Goal: Information Seeking & Learning: Learn about a topic

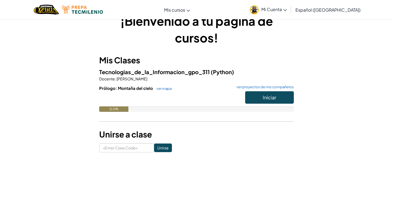
click at [277, 99] on button "Iniciar" at bounding box center [269, 97] width 49 height 12
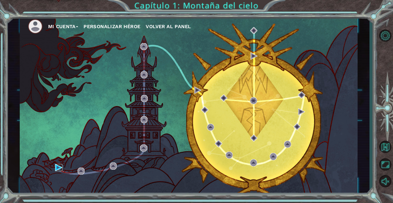
click at [56, 167] on img at bounding box center [58, 167] width 7 height 7
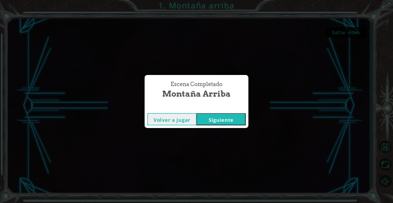
click at [172, 123] on button "Volver a jugar" at bounding box center [171, 119] width 49 height 12
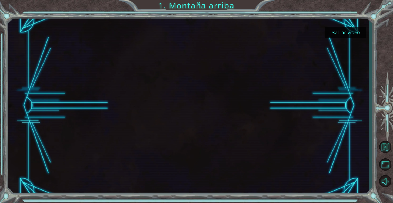
click at [348, 32] on button "Saltar video" at bounding box center [345, 32] width 41 height 11
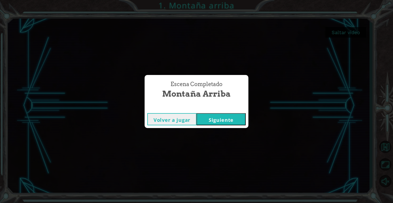
click at [240, 118] on button "Siguiente" at bounding box center [220, 119] width 49 height 12
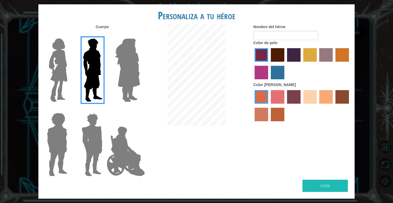
click at [279, 62] on label "maroon hair color" at bounding box center [278, 55] width 14 height 14
click at [269, 63] on input "maroon hair color" at bounding box center [269, 63] width 0 height 0
click at [339, 61] on label "gold drop hair color" at bounding box center [342, 55] width 14 height 14
click at [333, 63] on input "gold drop hair color" at bounding box center [333, 63] width 0 height 0
click at [311, 98] on label "sandy beach skin color" at bounding box center [310, 97] width 14 height 14
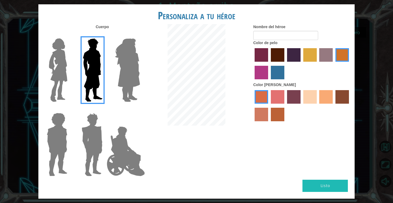
click at [301, 105] on input "sandy beach skin color" at bounding box center [301, 105] width 0 height 0
click at [71, 78] on div at bounding box center [55, 68] width 35 height 74
click at [62, 80] on img at bounding box center [58, 70] width 23 height 68
click at [69, 35] on input "Hero Connie" at bounding box center [69, 35] width 0 height 0
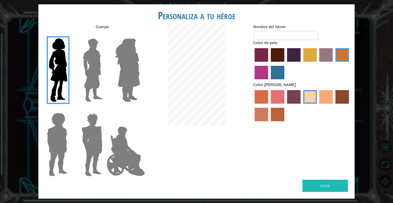
click at [123, 65] on img at bounding box center [127, 70] width 29 height 68
click at [140, 35] on input "Hero Amethyst" at bounding box center [140, 35] width 0 height 0
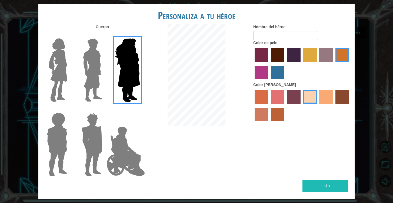
click at [115, 133] on img at bounding box center [126, 151] width 42 height 54
click at [140, 109] on input "Hero Jamie" at bounding box center [140, 109] width 0 height 0
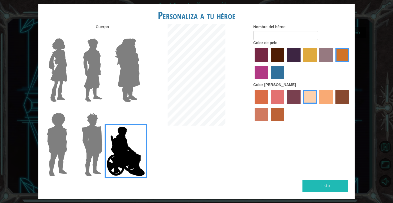
click at [100, 133] on img at bounding box center [91, 144] width 25 height 68
click at [105, 109] on input "Hero Garnet" at bounding box center [105, 109] width 0 height 0
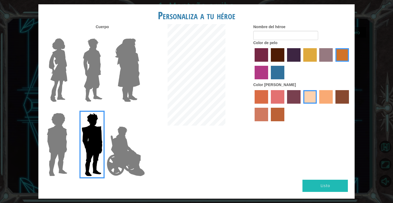
click at [61, 58] on img at bounding box center [58, 70] width 23 height 68
click at [69, 35] on input "Hero Connie" at bounding box center [69, 35] width 0 height 0
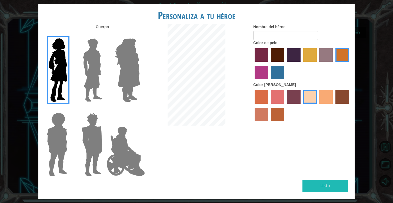
click at [260, 103] on label "sorbus skin color" at bounding box center [261, 97] width 14 height 14
click at [253, 105] on input "sorbus skin color" at bounding box center [253, 105] width 0 height 0
click at [280, 103] on label "froly skin color" at bounding box center [278, 97] width 14 height 14
click at [269, 105] on input "froly skin color" at bounding box center [269, 105] width 0 height 0
click at [341, 103] on label "karma skin color" at bounding box center [342, 97] width 14 height 14
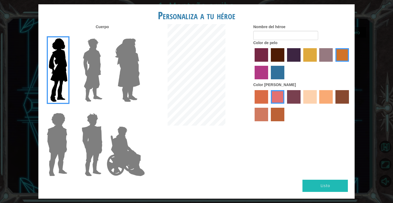
click at [333, 105] on input "karma skin color" at bounding box center [333, 105] width 0 height 0
click at [310, 102] on label "sandy beach skin color" at bounding box center [310, 97] width 14 height 14
click at [301, 105] on input "sandy beach skin color" at bounding box center [301, 105] width 0 height 0
click at [277, 40] on input "Nombre del héroe" at bounding box center [285, 35] width 65 height 9
click at [333, 36] on form "Nombre del héroe vic" at bounding box center [301, 32] width 97 height 16
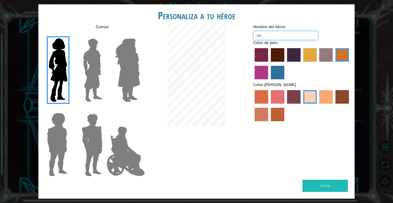
click at [279, 39] on input "vic" at bounding box center [285, 35] width 65 height 9
type input "vic"
click at [310, 124] on div at bounding box center [301, 106] width 97 height 35
click at [330, 181] on button "Listo" at bounding box center [324, 185] width 45 height 12
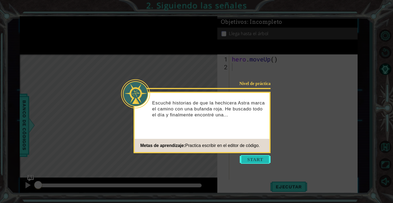
click at [257, 161] on button "Start" at bounding box center [255, 159] width 31 height 9
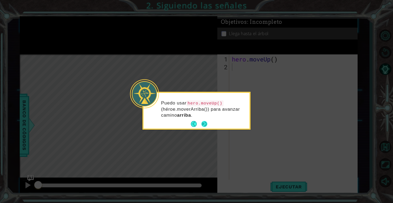
click at [205, 125] on button "Next" at bounding box center [204, 123] width 9 height 9
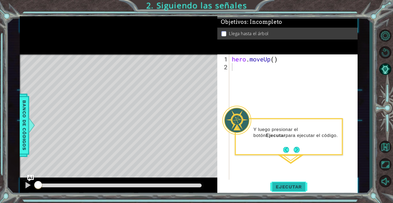
click at [294, 188] on span "Ejecutar" at bounding box center [288, 186] width 37 height 5
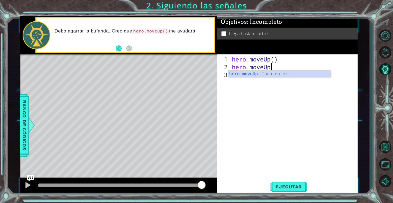
scroll to position [0, 2]
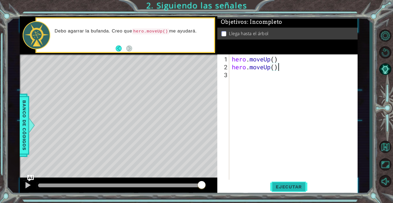
type textarea "hero.moveUp()"
click at [288, 185] on span "Ejecutar" at bounding box center [288, 186] width 37 height 5
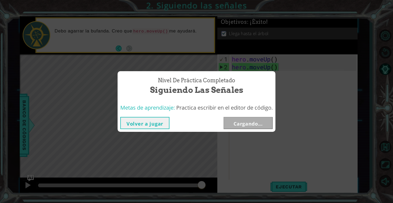
click at [241, 78] on div "Nivel de práctica Completado Siguiendo las señales" at bounding box center [196, 86] width 152 height 25
click at [251, 124] on button "Siguiente" at bounding box center [247, 123] width 49 height 12
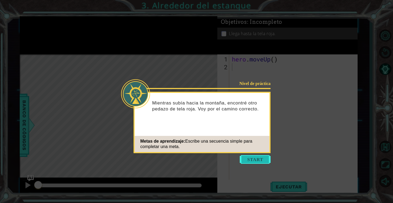
click at [254, 158] on button "Start" at bounding box center [255, 159] width 31 height 9
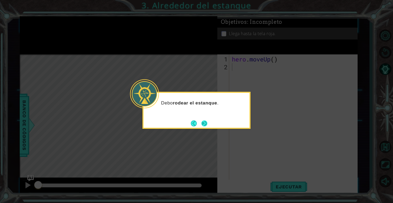
click at [205, 123] on button "Next" at bounding box center [204, 123] width 6 height 6
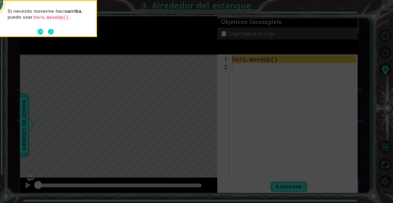
click at [52, 29] on button "Next" at bounding box center [51, 31] width 6 height 6
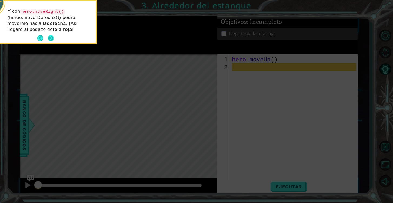
click at [52, 39] on button "Next" at bounding box center [50, 38] width 8 height 8
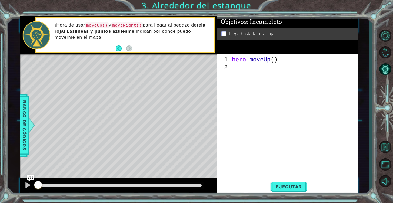
type textarea "h"
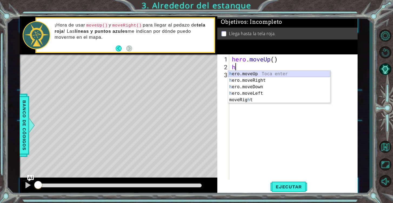
click at [245, 74] on div "h ero.moveUp Toca enter h ero.moveRight Toca enter h ero.moveDown Toca enter h …" at bounding box center [279, 93] width 102 height 45
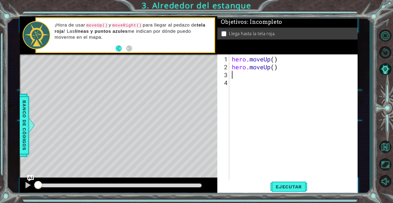
type textarea "h"
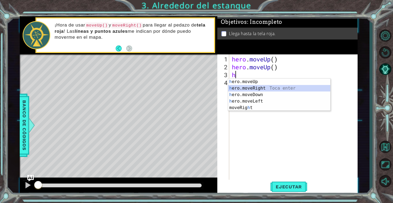
click at [257, 88] on div "h ero.moveUp Toca enter h ero.moveRight Toca enter h ero.moveDown Toca enter h …" at bounding box center [279, 100] width 102 height 45
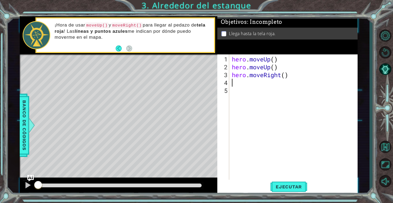
type textarea "h"
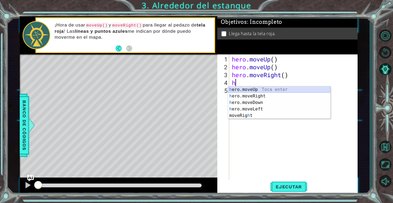
click at [250, 89] on div "h ero.moveUp Toca enter h ero.moveRight Toca enter h ero.moveDown Toca enter h …" at bounding box center [279, 108] width 102 height 45
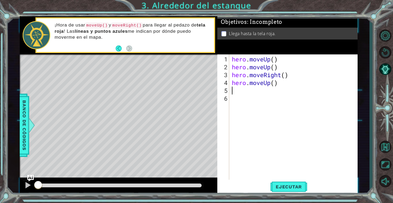
type textarea "h"
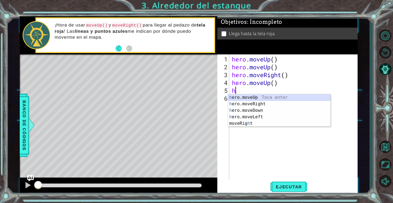
click at [252, 97] on div "h ero.moveUp Toca enter h ero.moveRight Toca enter h ero.moveDown Toca enter h …" at bounding box center [279, 116] width 102 height 45
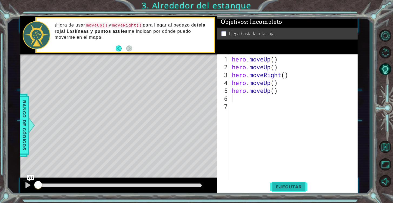
click at [286, 187] on span "Ejecutar" at bounding box center [288, 186] width 37 height 5
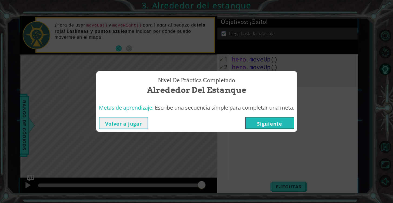
click at [271, 121] on button "Siguiente" at bounding box center [269, 123] width 49 height 12
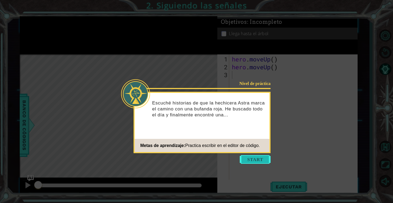
click at [264, 157] on button "Start" at bounding box center [255, 159] width 31 height 9
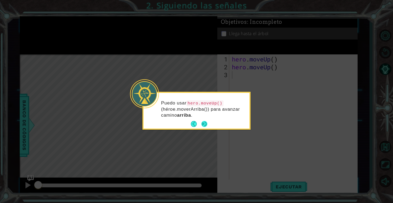
click at [205, 122] on button "Next" at bounding box center [204, 124] width 8 height 8
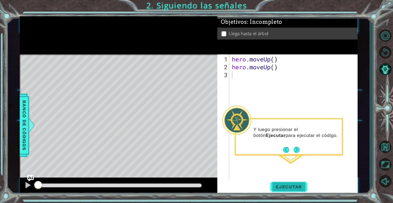
click at [288, 182] on button "Ejecutar" at bounding box center [288, 186] width 37 height 14
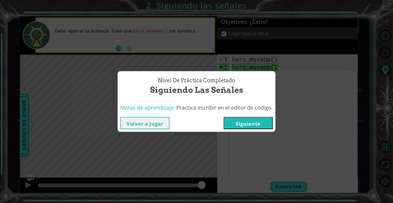
click at [159, 125] on button "Volver a jugar" at bounding box center [144, 123] width 49 height 12
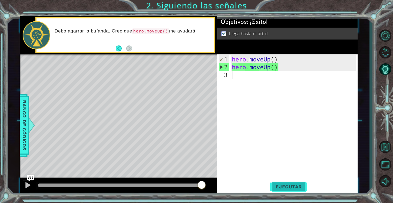
click at [285, 188] on span "Ejecutar" at bounding box center [288, 186] width 37 height 5
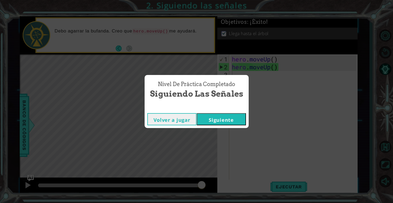
click at [230, 117] on button "Siguiente" at bounding box center [221, 119] width 49 height 12
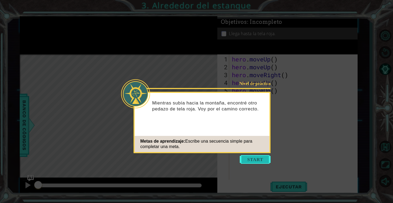
click at [257, 158] on button "Start" at bounding box center [255, 159] width 31 height 9
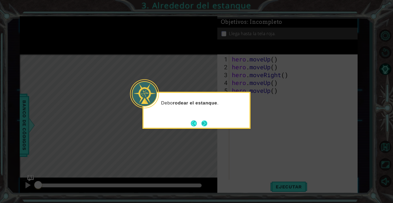
click at [202, 120] on button "Next" at bounding box center [204, 123] width 6 height 6
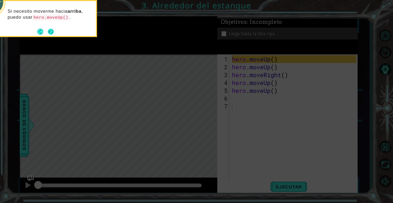
click at [52, 32] on button "Next" at bounding box center [50, 31] width 7 height 7
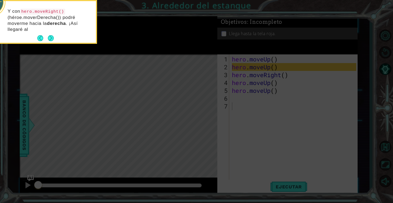
click at [53, 36] on button "Next" at bounding box center [50, 38] width 7 height 7
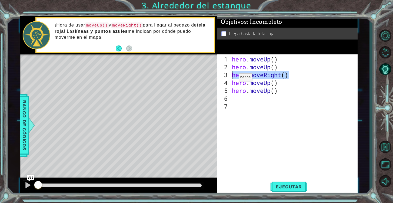
drag, startPoint x: 291, startPoint y: 77, endPoint x: 229, endPoint y: 75, distance: 62.7
click at [229, 75] on div "1 2 3 4 5 6 7 hero . moveUp ( ) hero . moveUp ( ) hero . moveRight ( ) hero . m…" at bounding box center [286, 116] width 139 height 125
type textarea "hero.moveRight()"
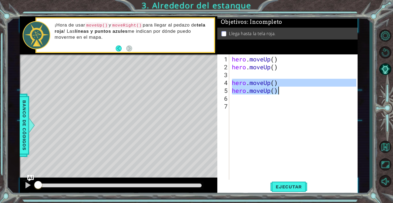
drag, startPoint x: 233, startPoint y: 83, endPoint x: 277, endPoint y: 93, distance: 45.3
click at [277, 93] on div "hero . moveUp ( ) hero . moveUp ( ) hero . moveUp ( ) hero . moveUp ( )" at bounding box center [295, 125] width 128 height 141
type textarea "hero.moveUp() hero.moveUp()"
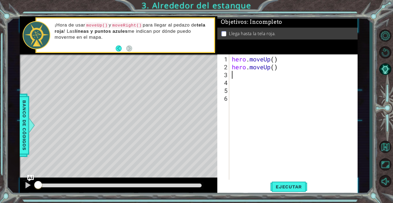
click at [233, 77] on div "hero . moveUp ( ) hero . moveUp ( )" at bounding box center [295, 125] width 128 height 141
type textarea "he"
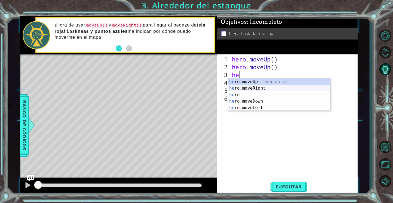
click at [247, 88] on div "he ro.moveUp Toca enter he ro.moveRight Toca enter he ro Toca enter he ro.moveD…" at bounding box center [279, 100] width 102 height 45
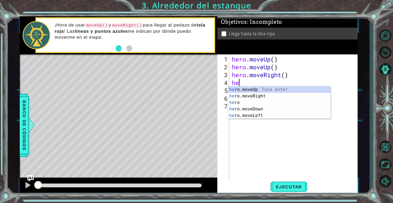
type textarea "her"
click at [242, 96] on div "her o Toca enter her o.moveUp Toca enter her o.moveRight Toca enter her o.moveD…" at bounding box center [279, 108] width 102 height 45
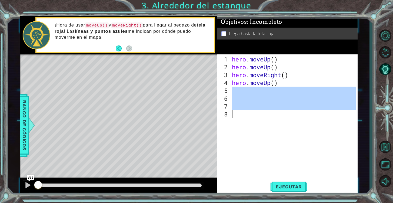
drag, startPoint x: 223, startPoint y: 88, endPoint x: 227, endPoint y: 112, distance: 24.1
drag, startPoint x: 231, startPoint y: 90, endPoint x: 234, endPoint y: 118, distance: 28.0
click at [234, 118] on div "hero . moveUp ( ) hero . moveUp ( ) hero . moveRight ( ) hero . moveUp ( )" at bounding box center [295, 125] width 128 height 141
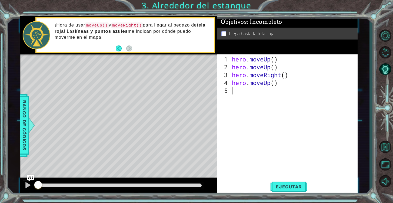
type textarea "hero.moveUp()"
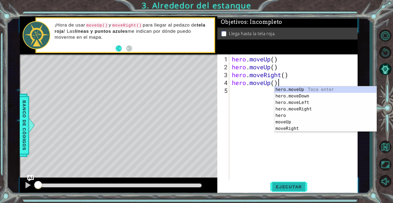
click at [290, 185] on span "Ejecutar" at bounding box center [288, 186] width 37 height 5
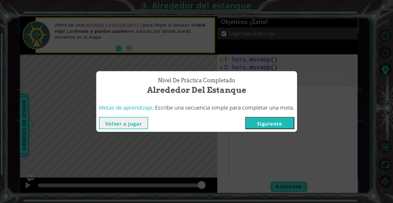
click at [290, 63] on div "Nivel de práctica Completado Alrededor del estanque Metas de aprendizaje: Escri…" at bounding box center [196, 101] width 393 height 203
click at [133, 125] on button "Volver a jugar" at bounding box center [123, 123] width 49 height 12
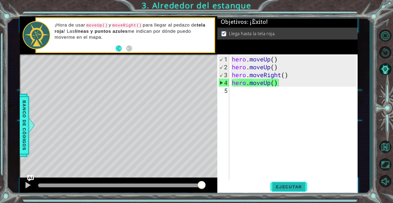
click at [277, 185] on span "Ejecutar" at bounding box center [288, 186] width 37 height 5
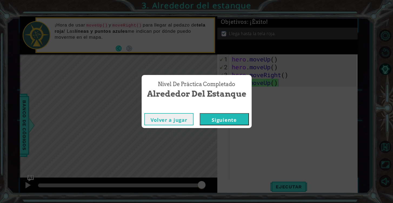
click at [227, 119] on button "Siguiente" at bounding box center [224, 119] width 49 height 12
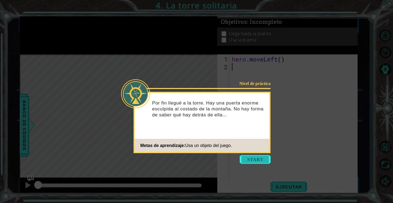
click at [252, 158] on button "Start" at bounding box center [255, 159] width 31 height 9
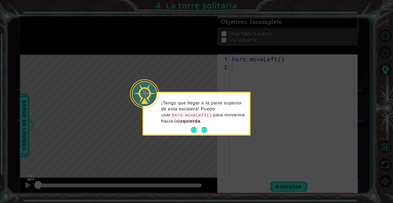
click at [205, 126] on button "Next" at bounding box center [204, 129] width 6 height 6
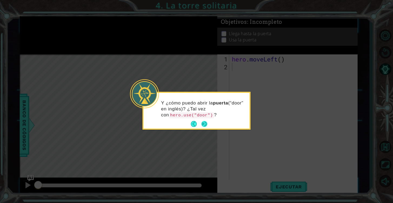
click at [204, 123] on button "Next" at bounding box center [204, 123] width 7 height 7
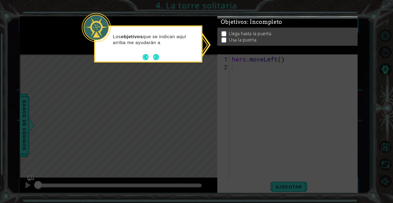
click at [245, 65] on icon at bounding box center [196, 101] width 393 height 203
click at [157, 55] on button "Next" at bounding box center [156, 57] width 8 height 8
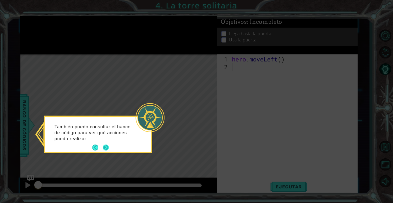
click at [105, 145] on button "Next" at bounding box center [105, 147] width 9 height 9
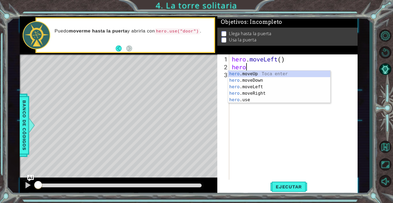
type textarea "heroe"
click at [262, 73] on div "hero .mov e Up Toca enter hero .mov e Down Toca enter hero .mov e Left Toca ent…" at bounding box center [279, 93] width 102 height 45
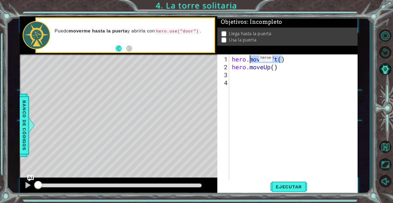
drag, startPoint x: 283, startPoint y: 58, endPoint x: 251, endPoint y: 60, distance: 32.7
click at [251, 60] on div "hero . moveLeft ( ) hero . moveUp ( )" at bounding box center [295, 125] width 128 height 141
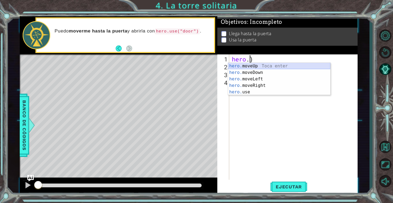
click at [253, 64] on div "hero. moveUp Toca enter hero. moveDown Toca enter hero. moveLeft Toca enter her…" at bounding box center [279, 85] width 102 height 45
type textarea "hero.moveUp()"
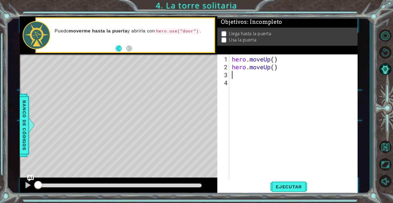
click at [233, 74] on div "hero . moveUp ( ) hero . moveUp ( )" at bounding box center [295, 125] width 128 height 141
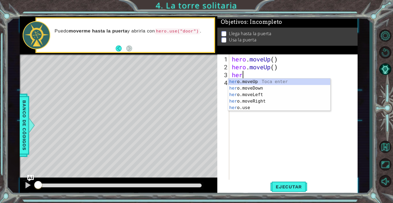
type textarea "hero"
click at [243, 82] on div "hero .moveUp Toca enter hero .moveDown Toca enter hero .moveLeft Toca enter her…" at bounding box center [279, 100] width 102 height 45
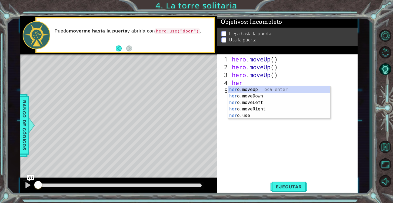
type textarea "hero"
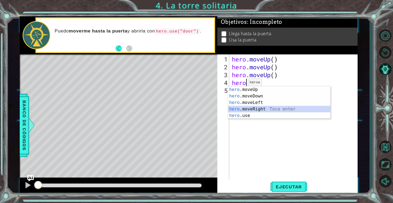
click at [255, 109] on div "hero .moveUp Toca enter hero .moveDown Toca enter hero .moveLeft Toca enter her…" at bounding box center [279, 108] width 102 height 45
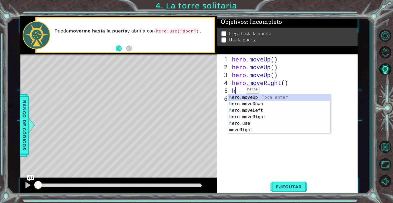
type textarea "he"
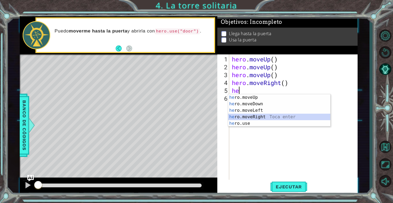
click at [257, 115] on div "he ro.moveUp Toca enter he ro.moveDown Toca enter he ro.moveLeft Toca enter he …" at bounding box center [279, 116] width 102 height 45
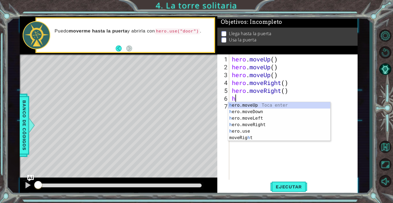
type textarea "he"
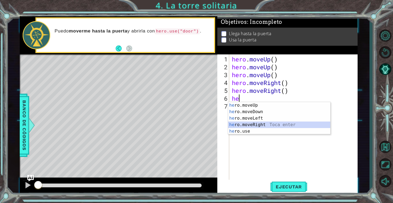
click at [257, 123] on div "he ro.moveUp Toca enter he ro.moveDown Toca enter he ro.moveLeft Toca enter he …" at bounding box center [279, 124] width 102 height 45
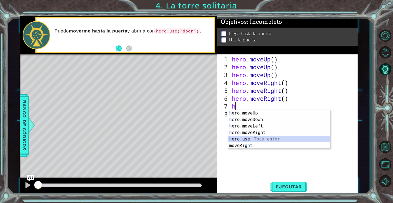
click at [251, 140] on div "h ero.moveUp Toca enter h ero.moveDown Toca enter h ero.moveLeft Toca enter h e…" at bounding box center [279, 136] width 102 height 52
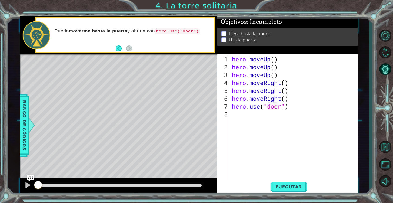
scroll to position [0, 2]
click at [296, 190] on button "Ejecutar" at bounding box center [288, 186] width 37 height 14
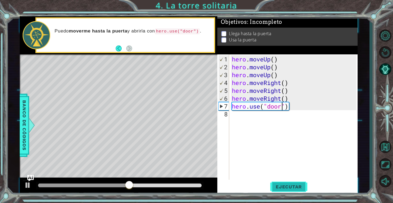
click at [288, 186] on span "Ejecutar" at bounding box center [288, 186] width 37 height 5
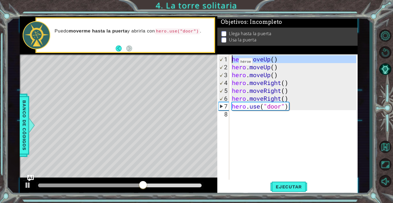
click at [225, 61] on div "1" at bounding box center [224, 59] width 11 height 8
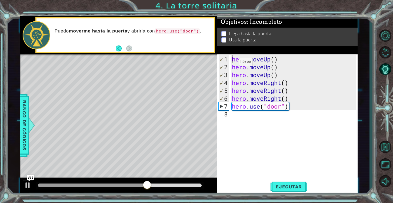
click at [224, 61] on div "1" at bounding box center [224, 59] width 11 height 8
click at [285, 180] on button "Ejecutar" at bounding box center [288, 186] width 37 height 14
drag, startPoint x: 276, startPoint y: 59, endPoint x: 250, endPoint y: 60, distance: 25.7
click at [250, 60] on div "hero . moveUp ( ) hero . moveUp ( ) hero . moveUp ( ) hero . moveRight ( ) hero…" at bounding box center [295, 125] width 128 height 141
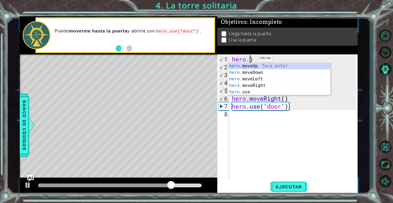
scroll to position [0, 1]
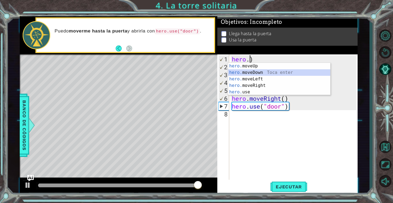
click at [259, 72] on div "hero. moveUp Toca enter hero. moveDown Toca enter hero. moveLeft Toca enter her…" at bounding box center [279, 85] width 102 height 45
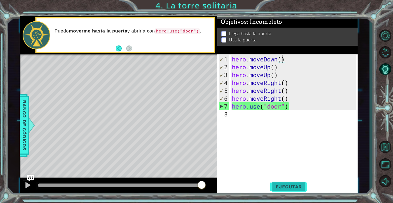
click at [292, 184] on span "Ejecutar" at bounding box center [288, 186] width 37 height 5
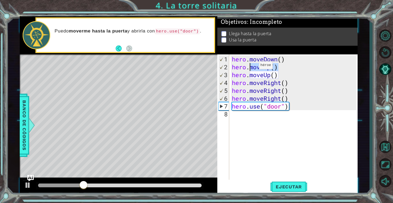
drag, startPoint x: 277, startPoint y: 66, endPoint x: 251, endPoint y: 67, distance: 25.9
click at [251, 67] on div "hero . moveDown ( ) hero . moveUp ( ) hero . moveUp ( ) hero . moveRight ( ) he…" at bounding box center [295, 125] width 128 height 141
type textarea "hero."
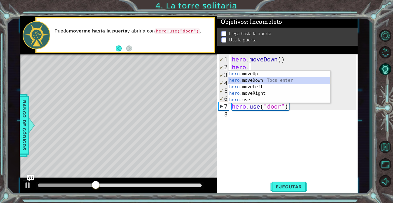
click at [253, 80] on div "hero. moveUp Toca enter hero. moveDown Toca enter hero. moveLeft Toca enter her…" at bounding box center [279, 93] width 102 height 45
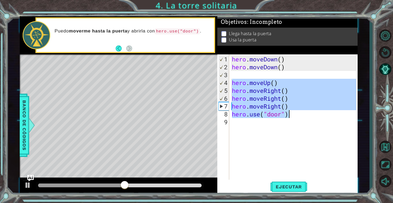
drag, startPoint x: 232, startPoint y: 81, endPoint x: 291, endPoint y: 116, distance: 69.1
click at [291, 116] on div "hero . moveDown ( ) hero . moveDown ( ) hero . moveUp ( ) hero . moveRight ( ) …" at bounding box center [295, 125] width 128 height 141
type textarea "hero.moveRight() hero.use("door")"
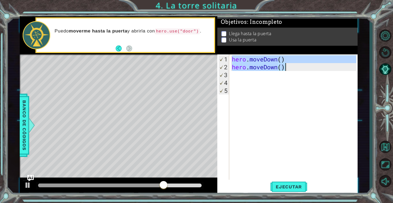
drag, startPoint x: 233, startPoint y: 59, endPoint x: 289, endPoint y: 68, distance: 56.7
click at [289, 68] on div "hero . moveDown ( ) hero . moveDown ( )" at bounding box center [295, 125] width 128 height 141
type textarea "hero.moveDown() hero.moveDown()"
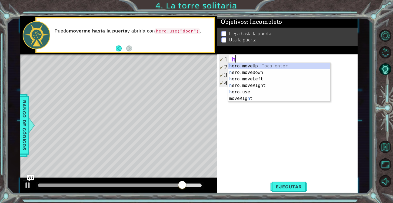
type textarea "he"
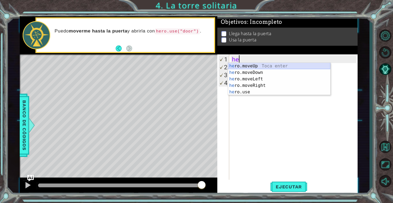
click at [292, 66] on div "he ro.moveUp Toca enter he ro.moveDown Toca enter he ro.moveLeft Toca enter he …" at bounding box center [279, 85] width 102 height 45
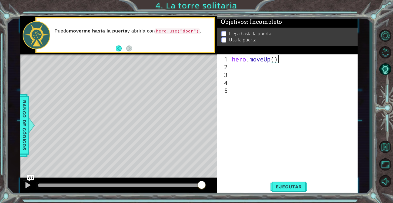
click at [276, 59] on div "hero . moveUp ( )" at bounding box center [295, 125] width 128 height 141
click at [274, 59] on div "hero . moveUp ( )" at bounding box center [295, 125] width 128 height 141
type textarea "hero.moveUp(3)"
click at [240, 68] on div "hero . moveUp ( 3 )" at bounding box center [295, 125] width 128 height 141
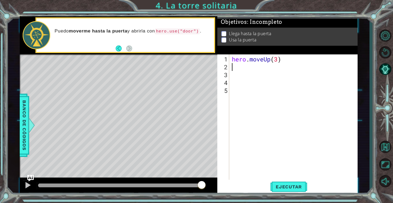
scroll to position [0, 0]
click at [273, 63] on div "hero . moveUp ( 3 ) he" at bounding box center [295, 125] width 128 height 141
click at [272, 59] on div "hero . moveUp ( 3 ) he" at bounding box center [295, 125] width 128 height 141
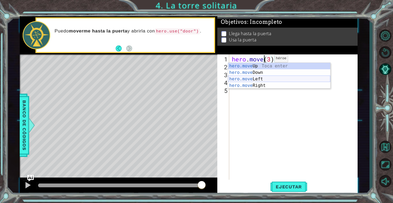
click at [266, 78] on div "hero.move Up Toca enter hero.move Down Toca enter hero.move Left Toca enter her…" at bounding box center [279, 82] width 102 height 39
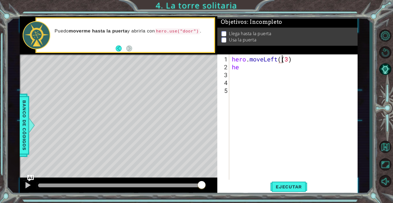
type textarea "hero.moveLeft(3)"
click at [237, 73] on div "hero . moveLeft ( 3 ) he" at bounding box center [295, 125] width 128 height 141
click at [239, 68] on div "hero . moveLeft ( 3 ) he" at bounding box center [295, 125] width 128 height 141
type textarea "her"
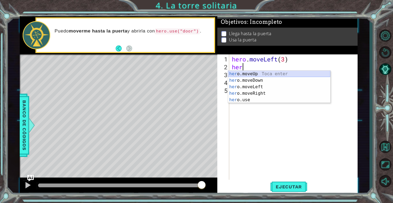
click at [246, 72] on div "her o.moveUp Toca enter her o.moveDown Toca enter her o.moveLeft [PERSON_NAME] …" at bounding box center [279, 93] width 102 height 45
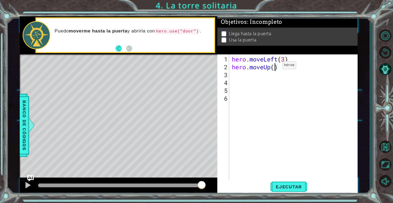
click at [274, 67] on div "hero . moveLeft ( 3 ) hero . moveUp ( )" at bounding box center [295, 125] width 128 height 141
click at [284, 61] on div "hero . moveLeft ( 3 ) hero . moveUp ( 2 )" at bounding box center [295, 125] width 128 height 141
type textarea "hero.moveLeft(2)"
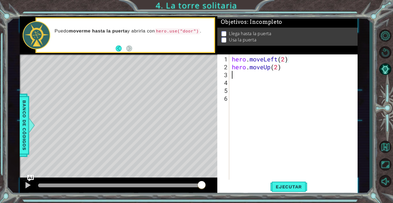
click at [240, 75] on div "hero . moveLeft ( 2 ) hero . moveUp ( 2 )" at bounding box center [295, 125] width 128 height 141
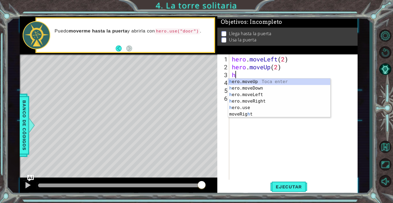
type textarea "he"
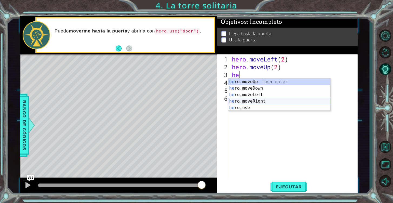
click at [261, 98] on div "he ro.moveUp Toca enter he ro.moveDown Toca enter he ro.moveLeft Toca enter he …" at bounding box center [279, 100] width 102 height 45
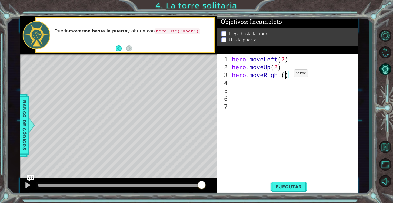
click at [286, 75] on div "hero . moveLeft ( 2 ) hero . moveUp ( 2 ) hero . moveRight ( )" at bounding box center [295, 125] width 128 height 141
type textarea "hero.moveRight(2)"
click at [237, 81] on div "hero . moveLeft ( 2 ) hero . moveUp ( 2 ) hero . moveRight ( 2 )" at bounding box center [295, 125] width 128 height 141
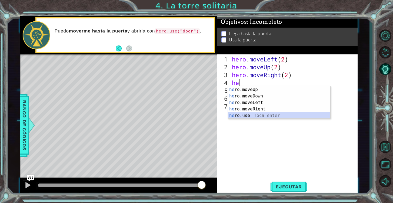
click at [247, 114] on div "he ro.moveUp Toca enter he ro.moveDown Toca enter he ro.moveLeft Toca enter he …" at bounding box center [279, 108] width 102 height 45
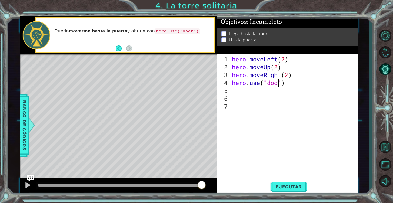
scroll to position [0, 2]
type textarea "hero.use("door")"
click at [283, 186] on span "Ejecutar" at bounding box center [288, 186] width 37 height 5
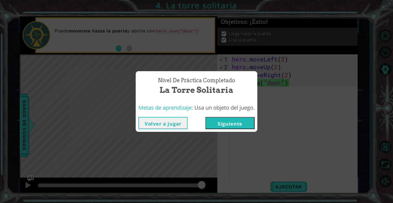
click at [171, 126] on button "Volver a jugar" at bounding box center [162, 123] width 49 height 12
